Goal: Check status: Check status

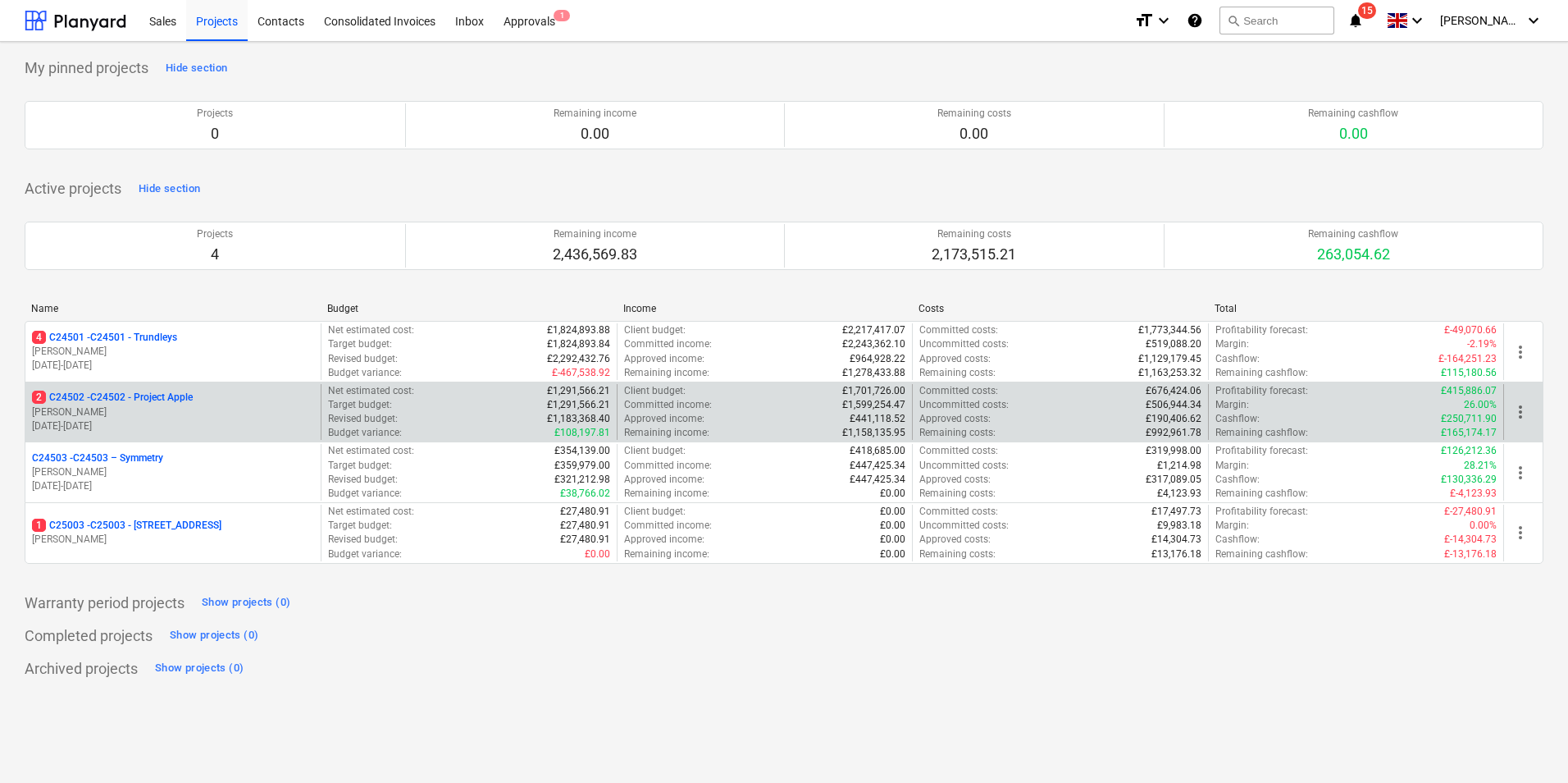
click at [136, 407] on p "[PERSON_NAME]" at bounding box center [172, 412] width 282 height 14
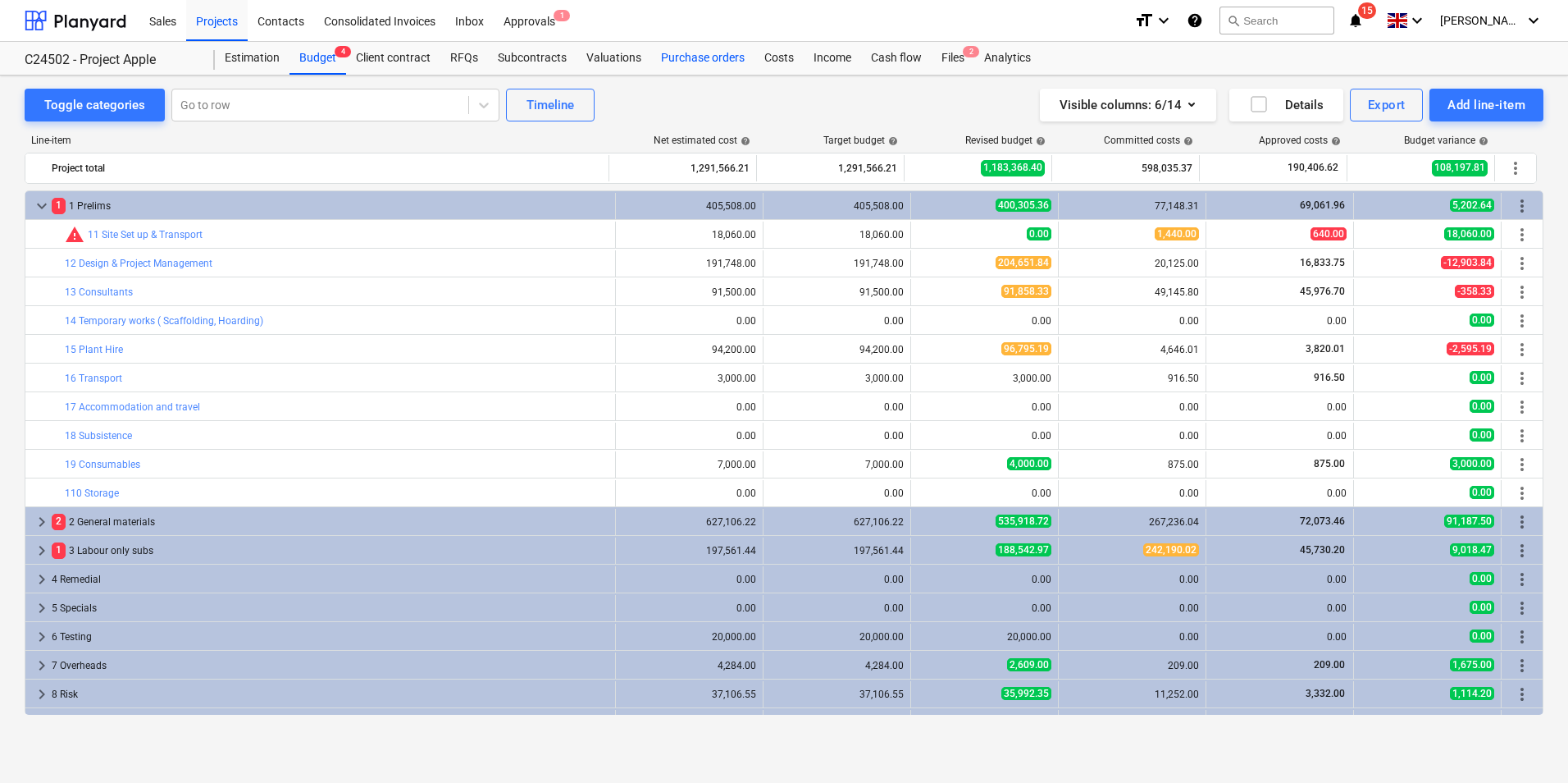
click at [706, 56] on div "Purchase orders" at bounding box center [702, 57] width 103 height 33
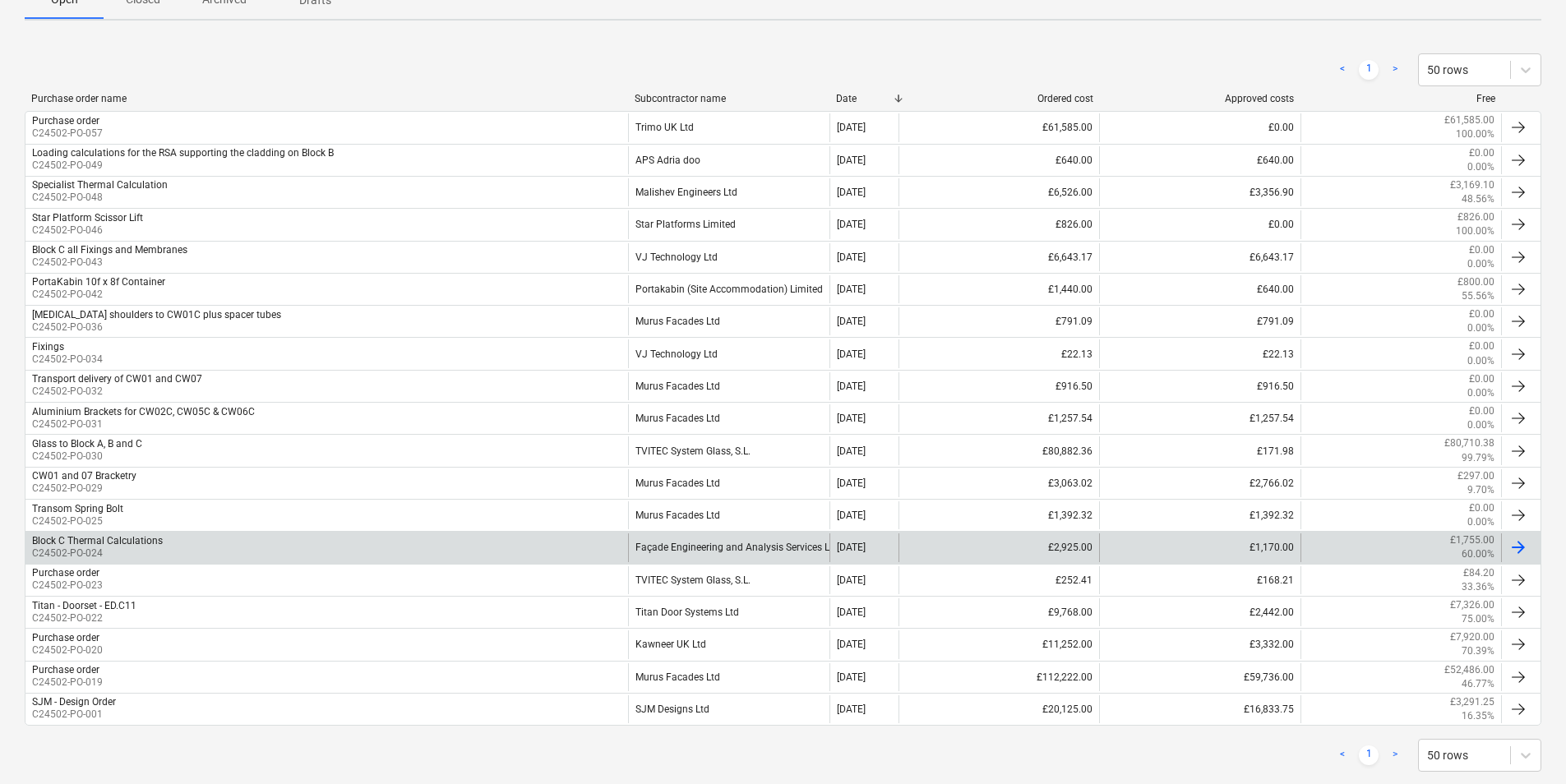
scroll to position [328, 0]
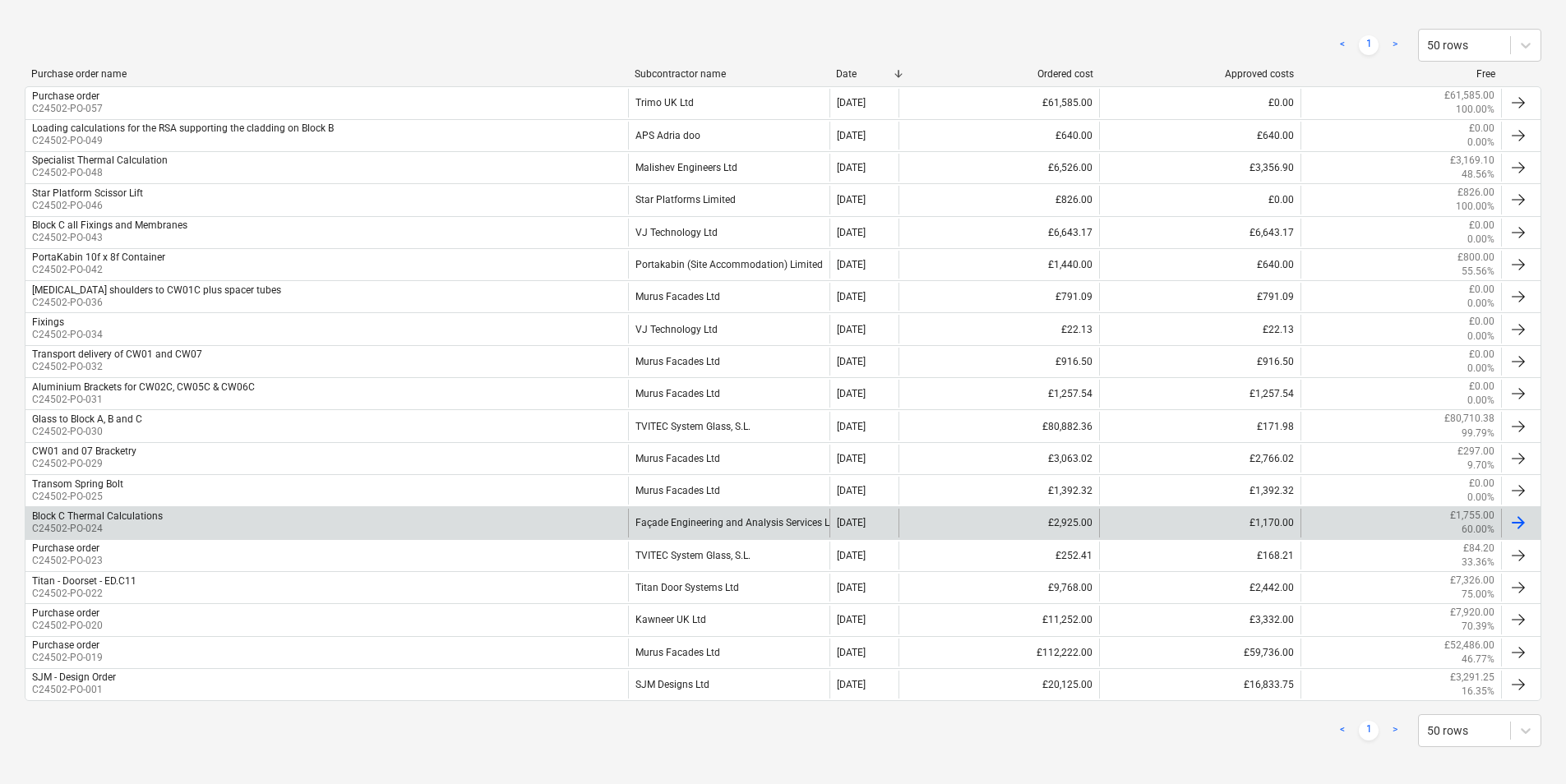
click at [725, 523] on div "Façade Engineering and Analysis Services Limited" at bounding box center [729, 523] width 201 height 28
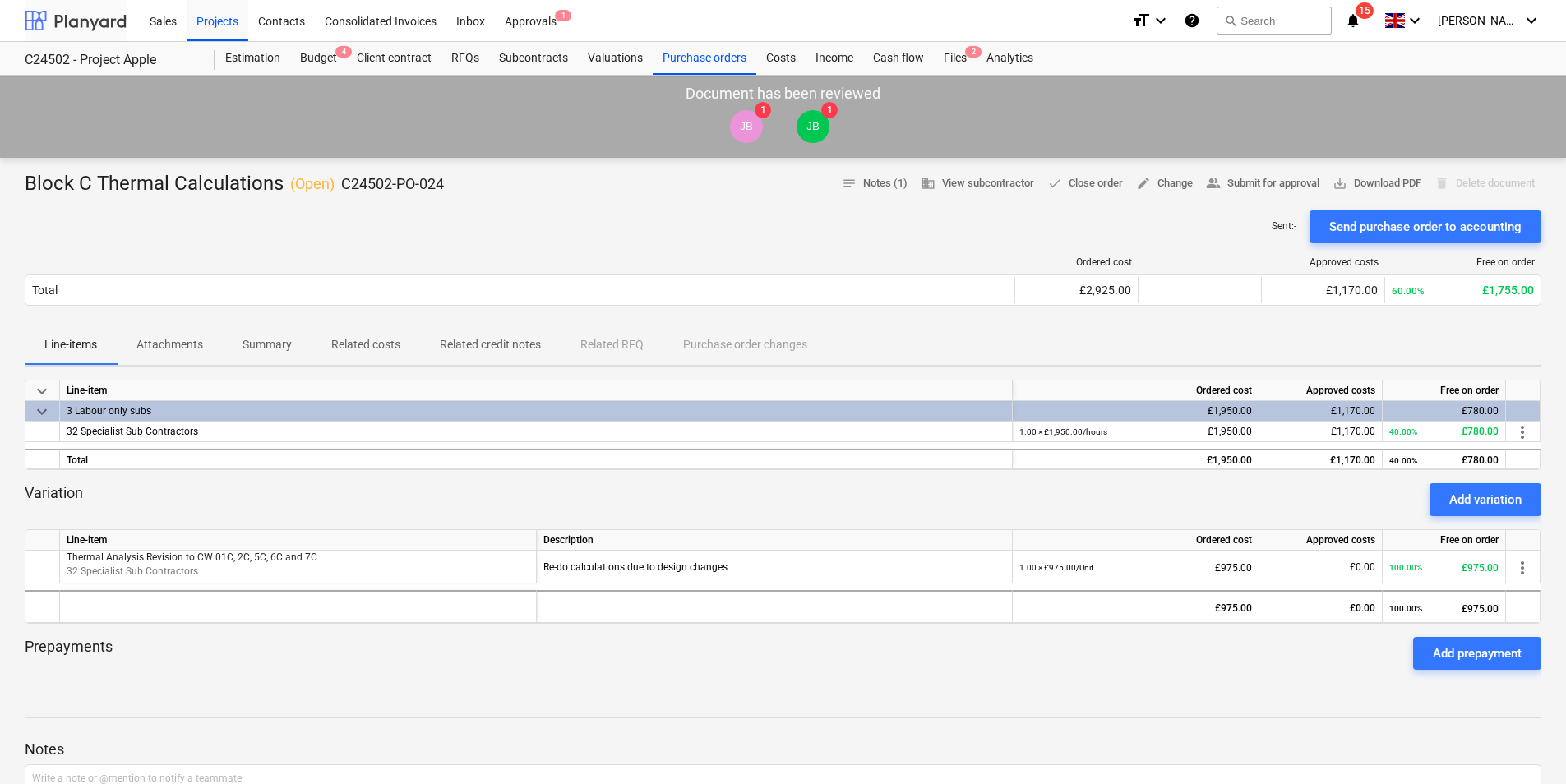
scroll to position [328, 0]
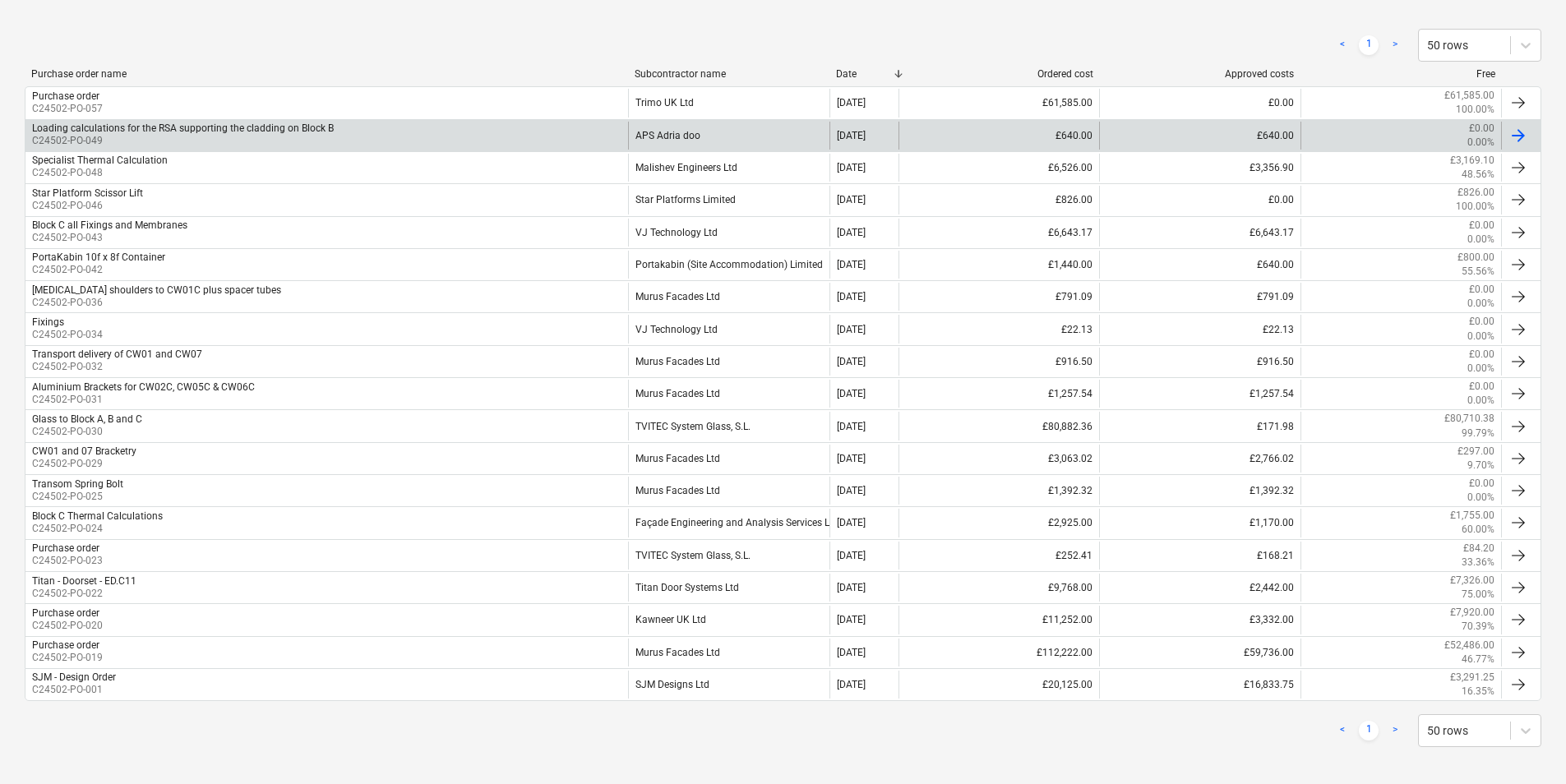
click at [668, 133] on div "APS Adria doo" at bounding box center [729, 136] width 201 height 28
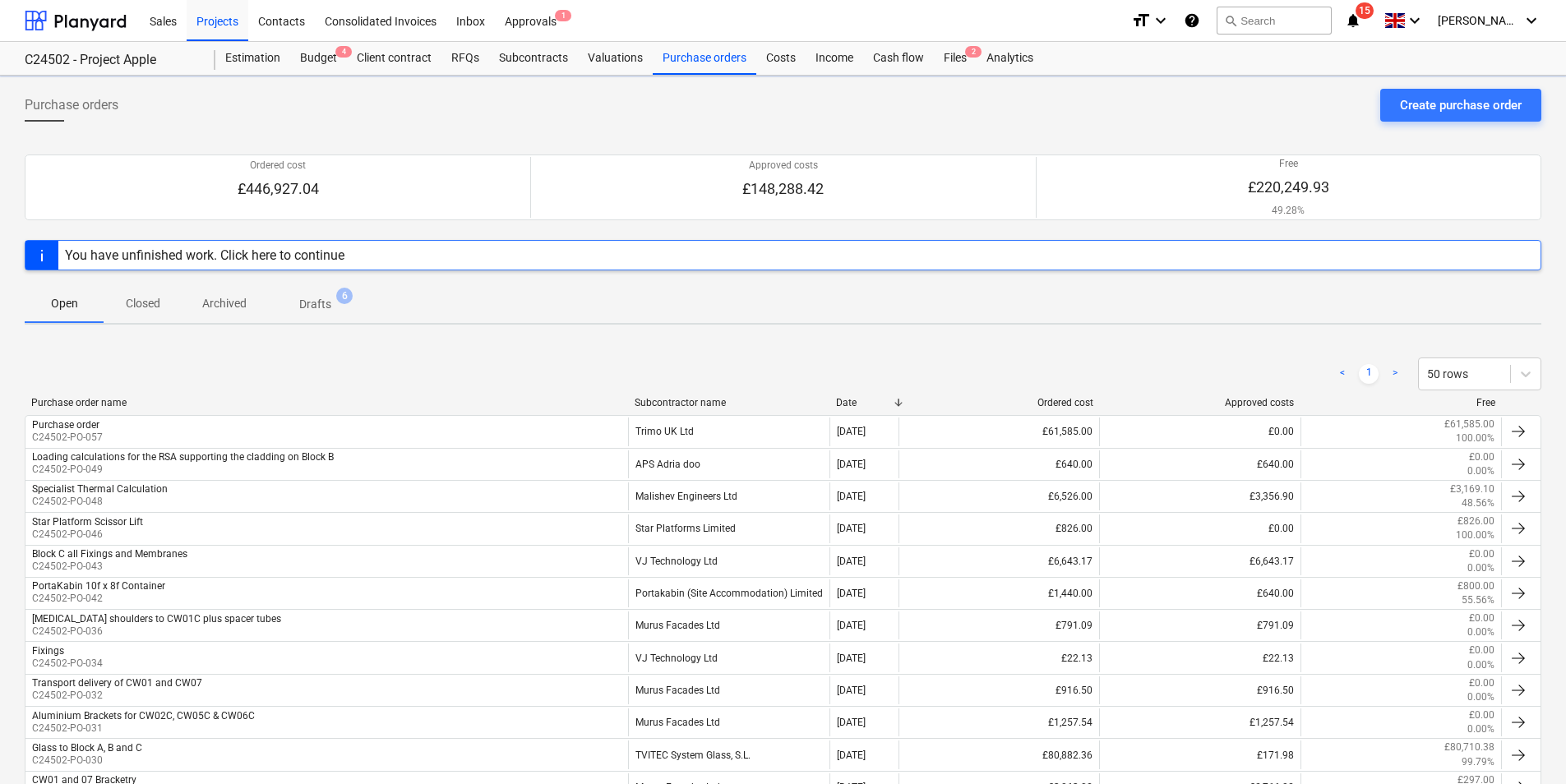
scroll to position [328, 0]
